Goal: Check status

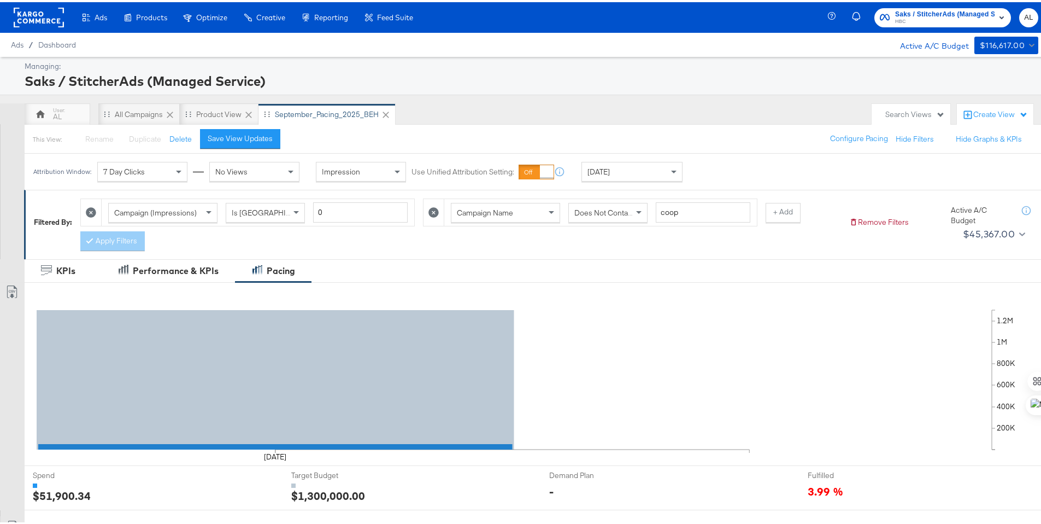
click at [629, 171] on div "[DATE]" at bounding box center [632, 169] width 100 height 19
click at [708, 176] on div "[DATE]" at bounding box center [712, 173] width 18 height 9
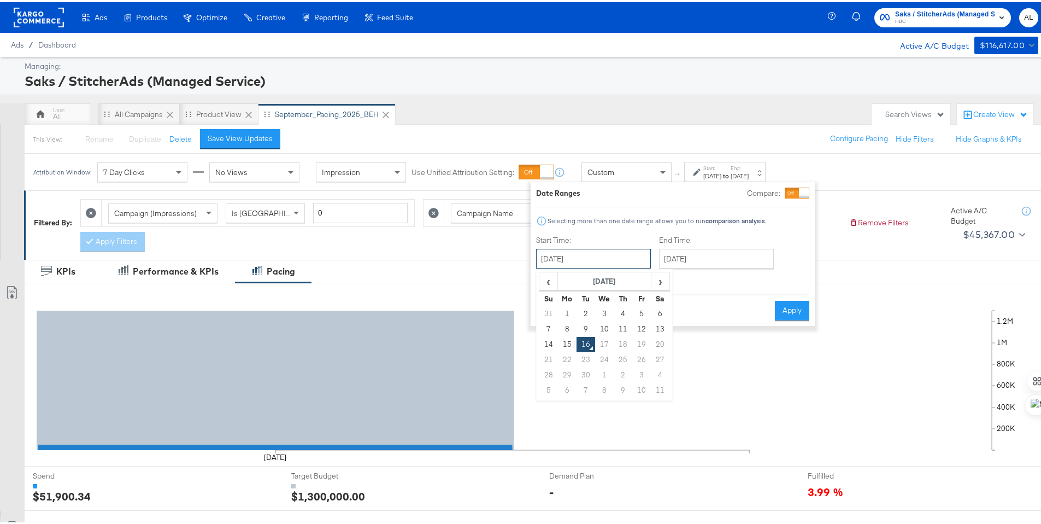
click at [641, 253] on input "[DATE]" at bounding box center [593, 256] width 115 height 20
click at [645, 330] on td "12" at bounding box center [641, 326] width 19 height 15
type input "[DATE]"
click at [690, 255] on input "[DATE]" at bounding box center [716, 256] width 115 height 20
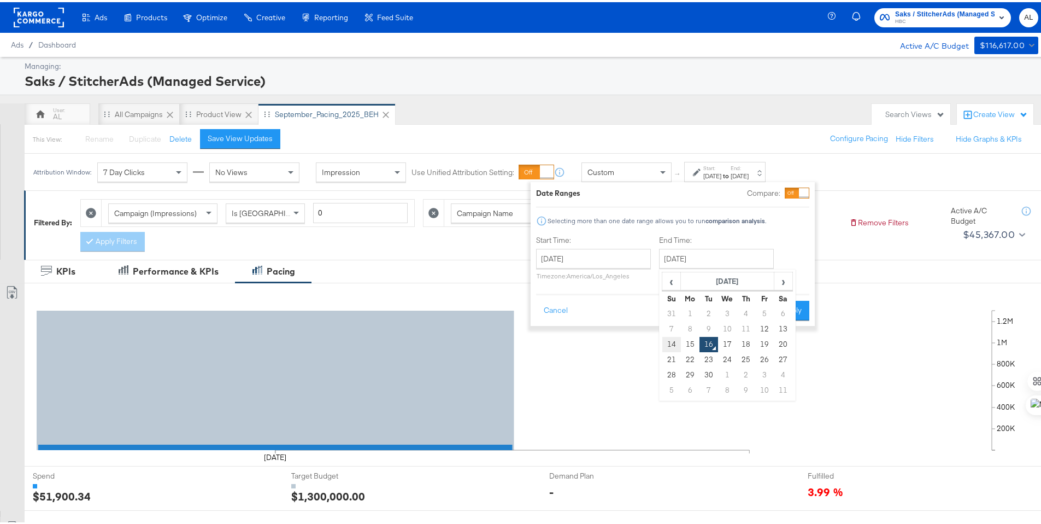
click at [671, 342] on td "14" at bounding box center [671, 341] width 19 height 15
type input "[DATE]"
click at [785, 311] on button "Apply" at bounding box center [792, 308] width 34 height 20
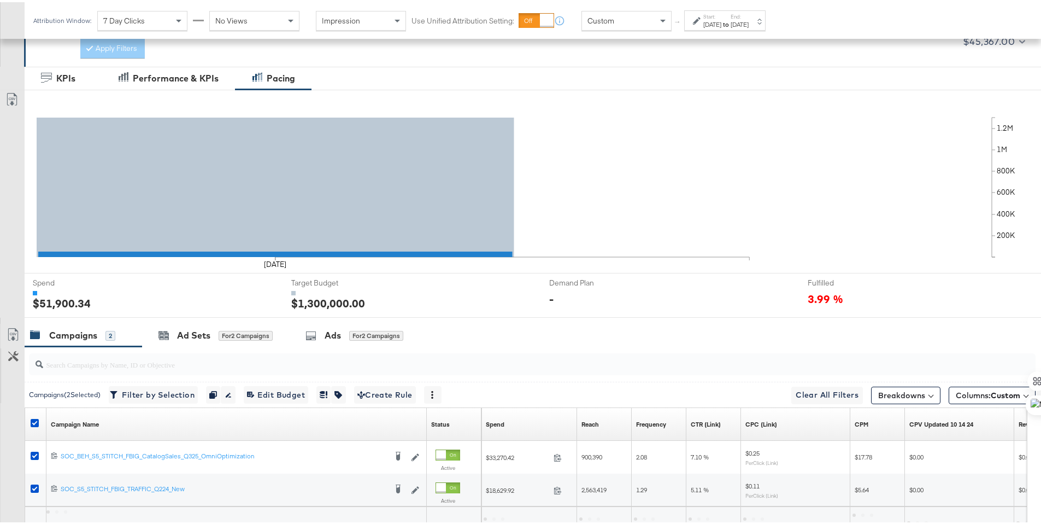
scroll to position [286, 0]
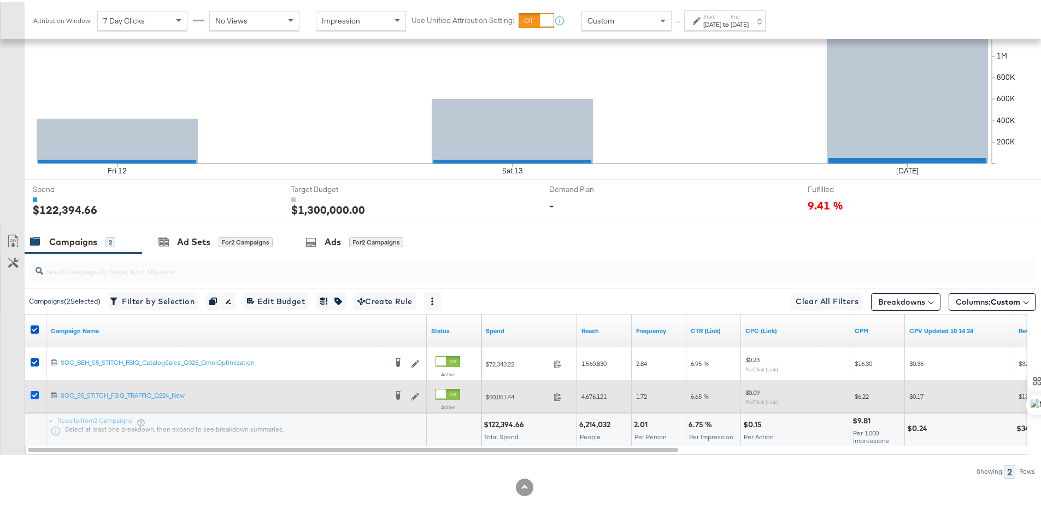
click at [36, 395] on icon at bounding box center [35, 393] width 8 height 8
click at [0, 0] on input "checkbox" at bounding box center [0, 0] width 0 height 0
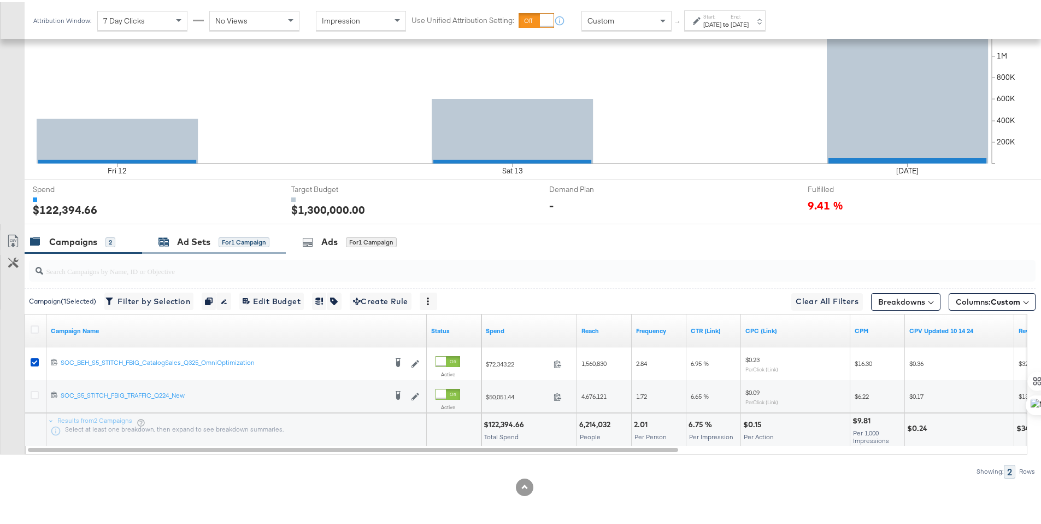
click at [181, 244] on div "Ad Sets" at bounding box center [193, 239] width 33 height 13
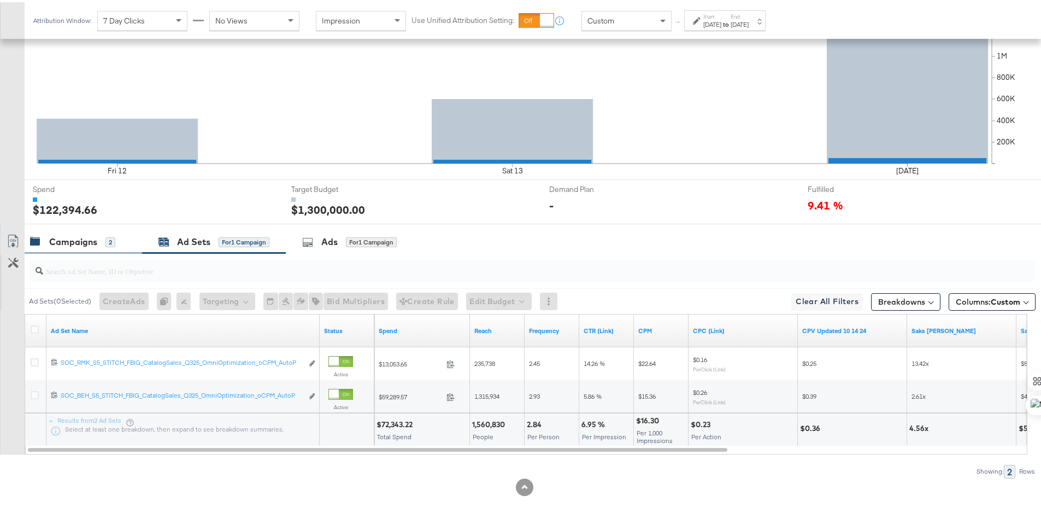
click at [63, 243] on div "Campaigns" at bounding box center [73, 239] width 48 height 13
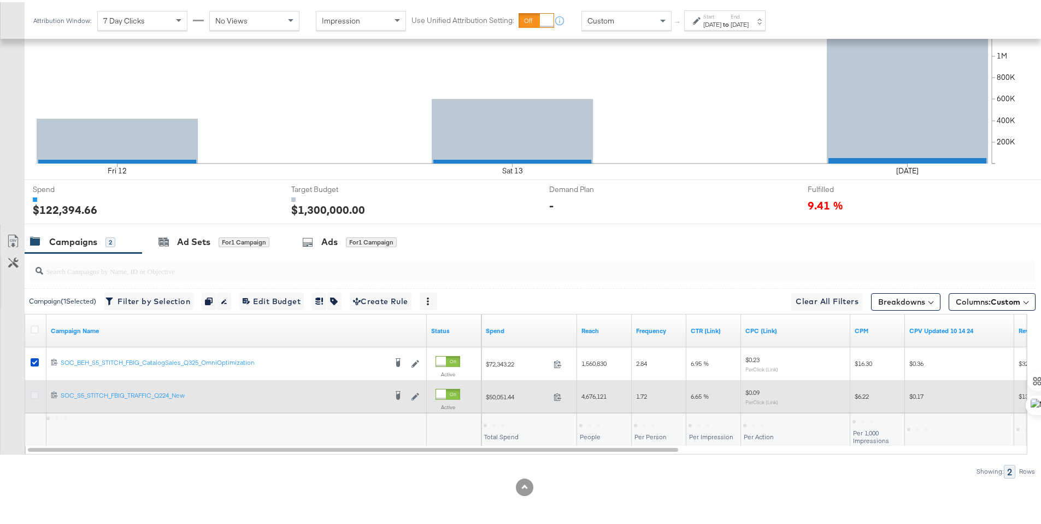
click at [34, 391] on icon at bounding box center [35, 393] width 8 height 8
click at [0, 0] on input "checkbox" at bounding box center [0, 0] width 0 height 0
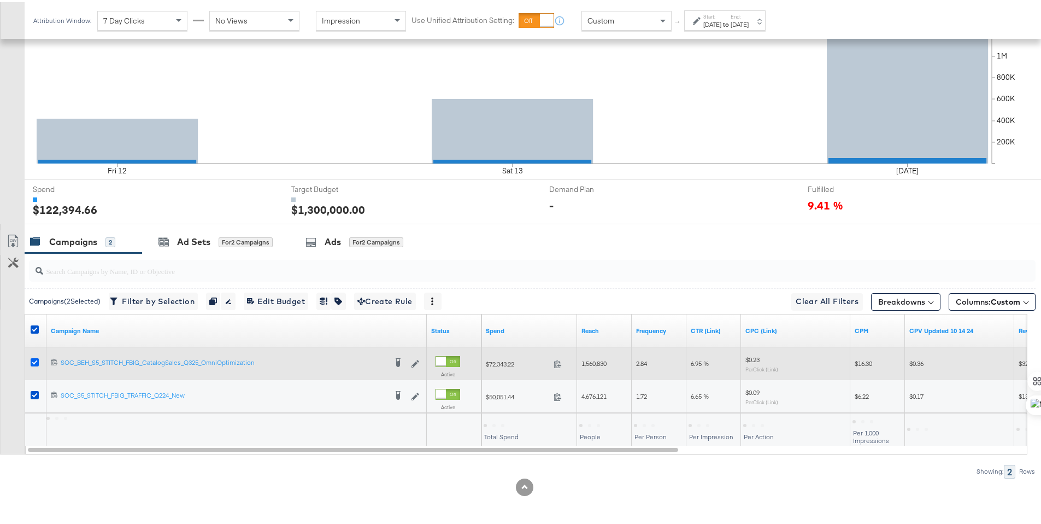
click at [34, 360] on icon at bounding box center [35, 360] width 8 height 8
click at [0, 0] on input "checkbox" at bounding box center [0, 0] width 0 height 0
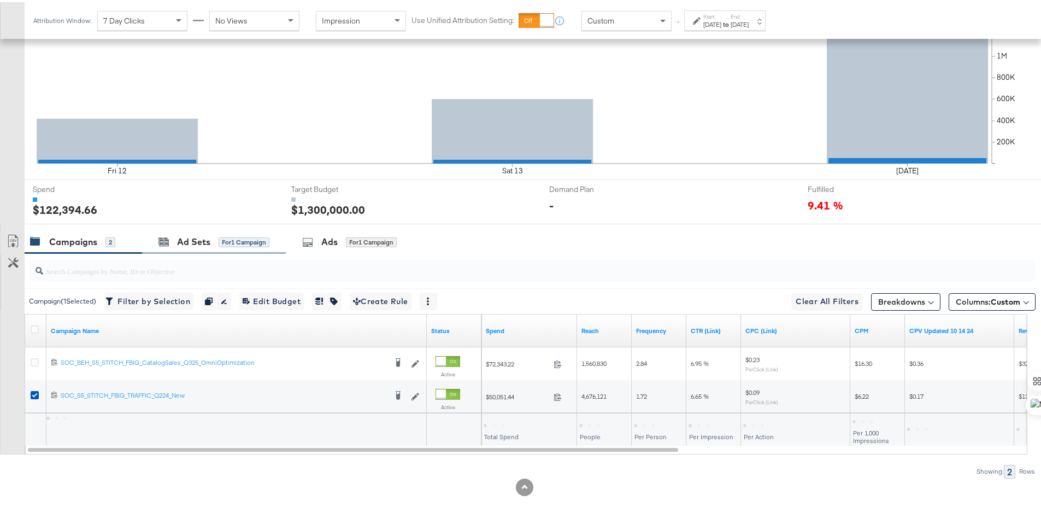
click at [173, 246] on div "Ad Sets for 1 Campaign" at bounding box center [214, 240] width 144 height 24
